Goal: Information Seeking & Learning: Learn about a topic

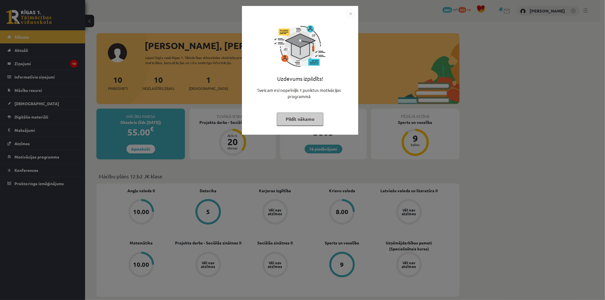
click at [287, 114] on button "Pildīt nākamo" at bounding box center [300, 119] width 47 height 13
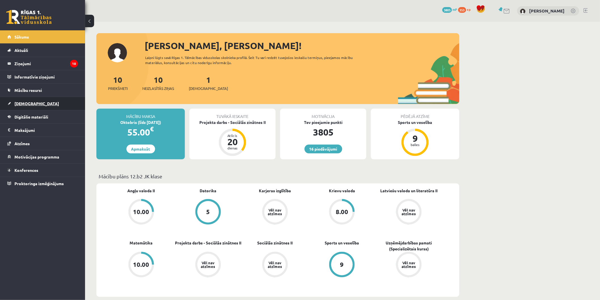
click at [39, 107] on link "[DEMOGRAPHIC_DATA]" at bounding box center [42, 103] width 71 height 13
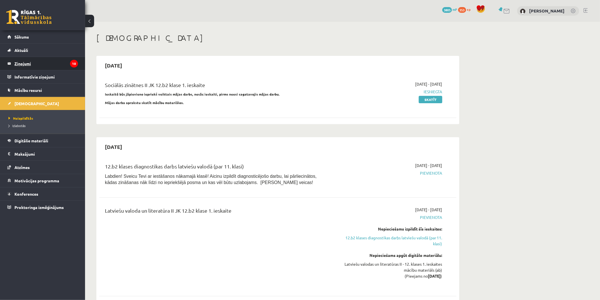
click at [35, 69] on legend "Ziņojumi 10" at bounding box center [46, 63] width 64 height 13
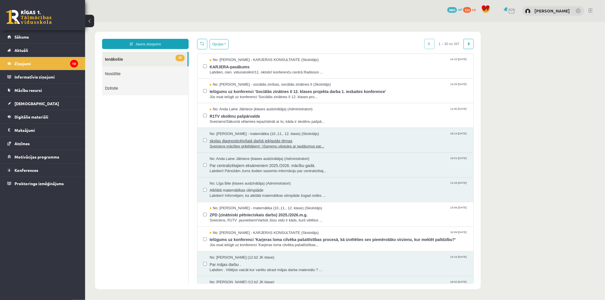
click at [239, 140] on span "skolas diagnosticējošajā darbā iekļautās tēmas" at bounding box center [338, 139] width 258 height 7
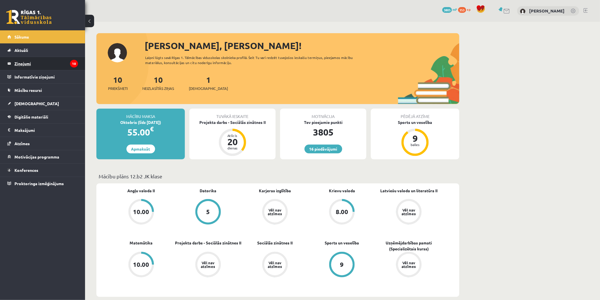
click at [21, 61] on legend "Ziņojumi 10" at bounding box center [46, 63] width 64 height 13
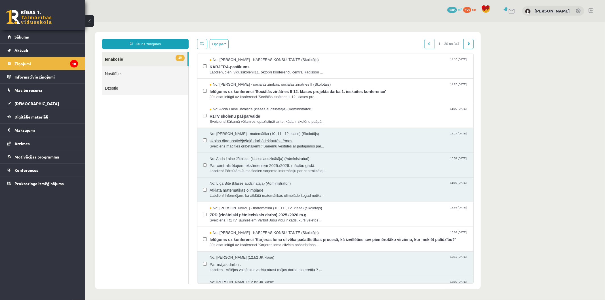
click at [250, 145] on span "Sveiciens mācīties gribētājiem! :)Saņemu vēstules ar jautājumus par..." at bounding box center [338, 146] width 258 height 5
